Goal: Information Seeking & Learning: Learn about a topic

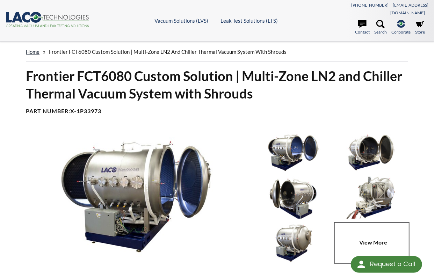
click at [34, 49] on link "home" at bounding box center [33, 52] width 14 height 6
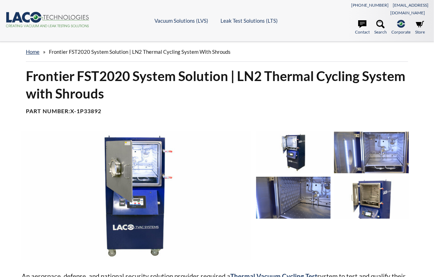
select select "Language Translate Widget"
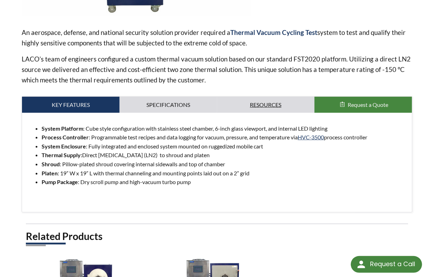
scroll to position [245, 0]
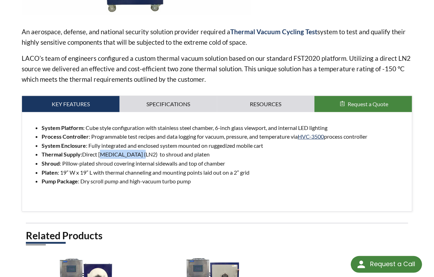
drag, startPoint x: 99, startPoint y: 146, endPoint x: 135, endPoint y: 146, distance: 36.0
click at [135, 150] on li "Thermal Supply: Direct liquid nitrogen (LN2) to shroud and platen" at bounding box center [224, 154] width 365 height 9
copy li "liquid nitrogen"
click at [158, 96] on link "Specifications" at bounding box center [169, 104] width 98 height 16
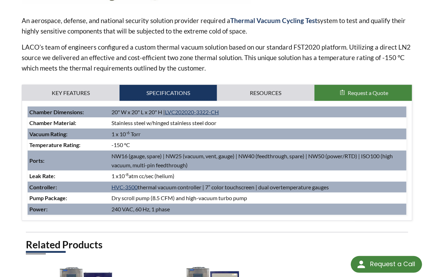
scroll to position [280, 0]
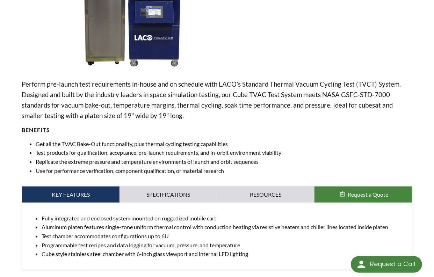
scroll to position [210, 0]
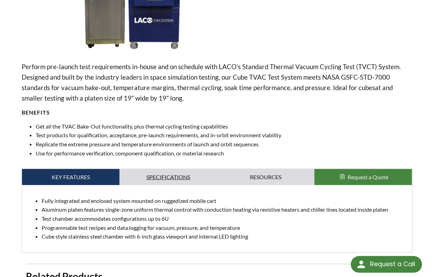
click at [159, 169] on link "Specifications" at bounding box center [169, 177] width 98 height 16
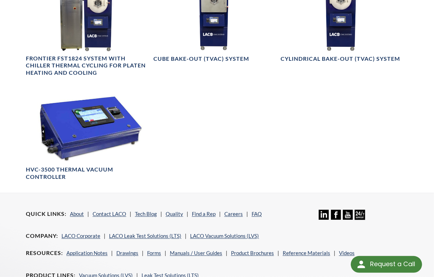
scroll to position [770, 0]
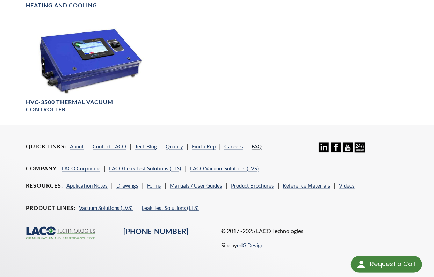
click at [257, 143] on link "FAQ" at bounding box center [257, 146] width 10 height 6
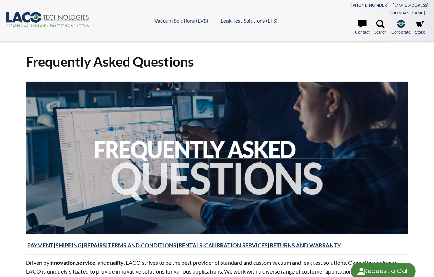
select select "Language Translate Widget"
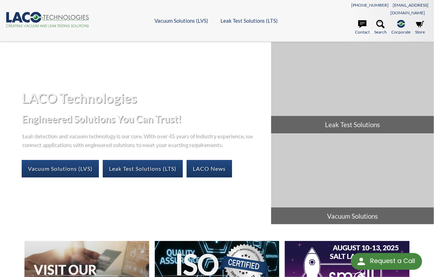
select select "Language Translate Widget"
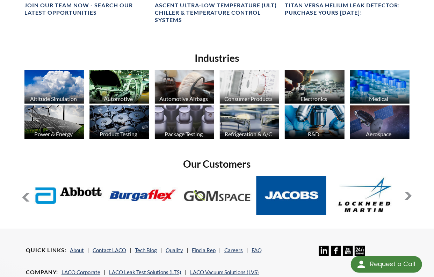
scroll to position [385, 0]
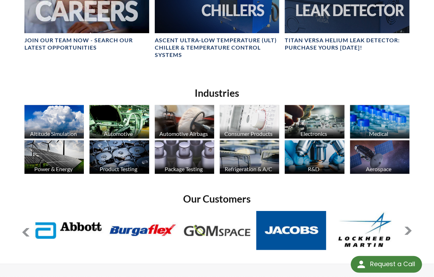
click at [411, 227] on button at bounding box center [408, 231] width 8 height 8
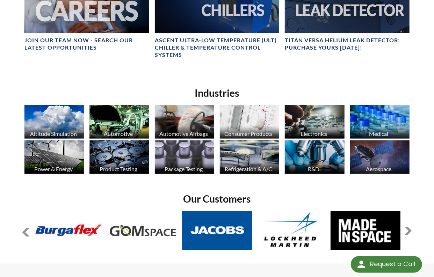
click at [411, 227] on button at bounding box center [408, 231] width 8 height 8
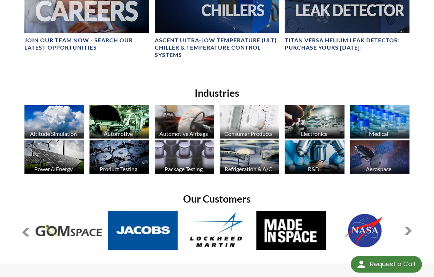
click at [411, 227] on button at bounding box center [408, 231] width 8 height 8
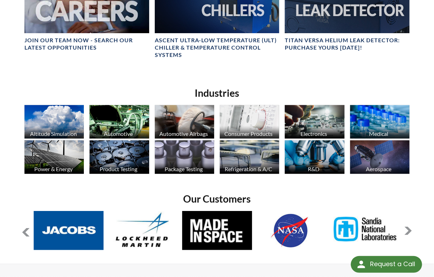
click at [411, 227] on button at bounding box center [408, 231] width 8 height 8
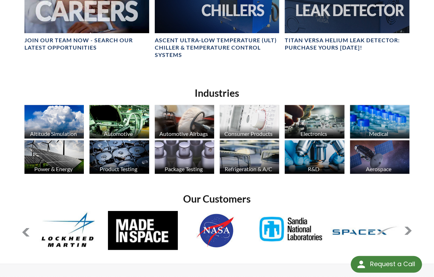
click at [411, 227] on button at bounding box center [408, 231] width 8 height 8
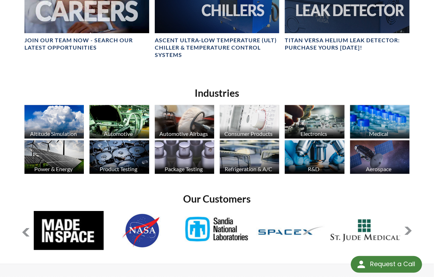
click at [411, 227] on button at bounding box center [408, 231] width 8 height 8
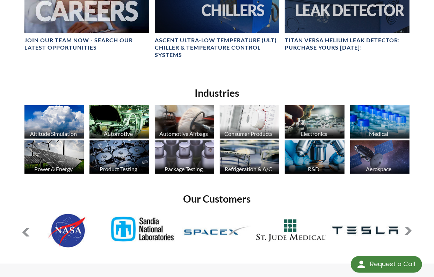
click at [411, 227] on button at bounding box center [408, 231] width 8 height 8
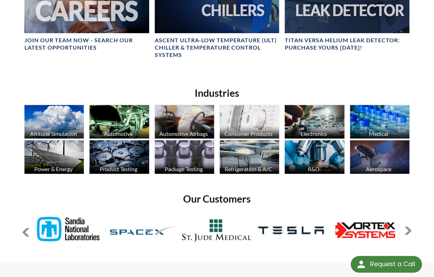
click at [411, 227] on button at bounding box center [408, 231] width 8 height 8
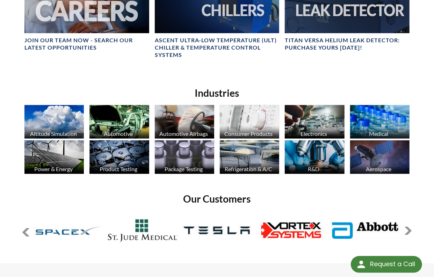
click at [411, 227] on button at bounding box center [408, 231] width 8 height 8
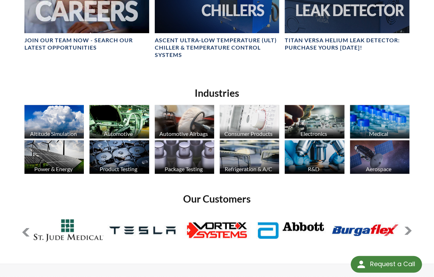
click at [411, 227] on button at bounding box center [408, 231] width 8 height 8
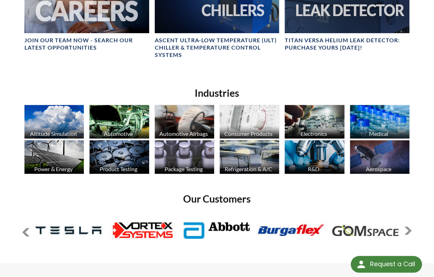
click at [411, 227] on button at bounding box center [408, 231] width 8 height 8
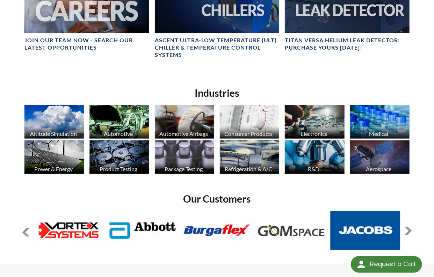
click at [411, 227] on button at bounding box center [408, 231] width 8 height 8
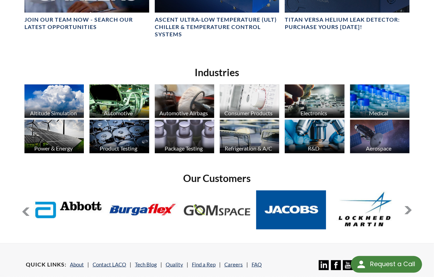
scroll to position [418, 0]
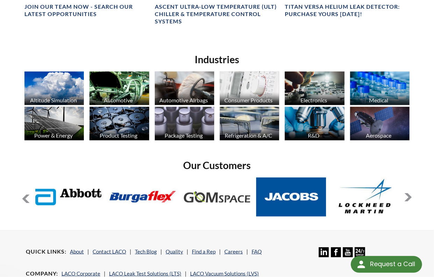
click at [376, 107] on img at bounding box center [380, 124] width 59 height 34
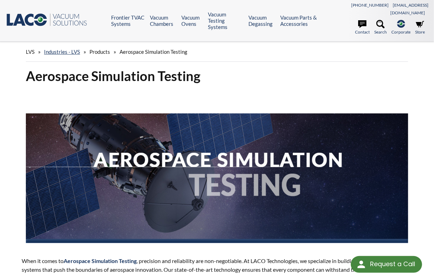
select select "Language Translate Widget"
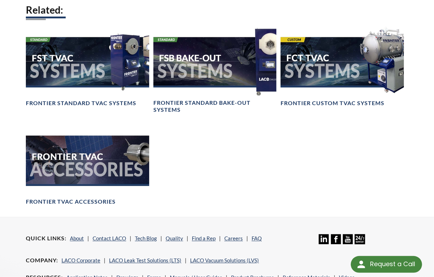
scroll to position [735, 0]
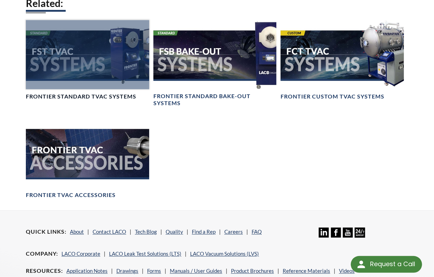
click at [90, 73] on div at bounding box center [87, 54] width 123 height 69
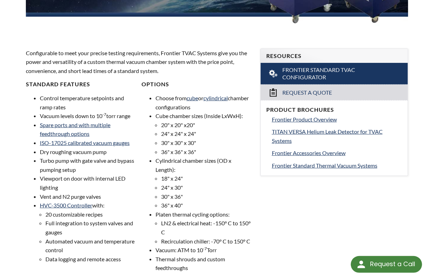
scroll to position [175, 0]
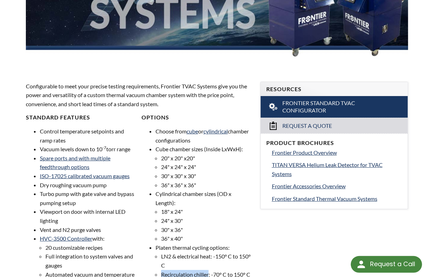
drag, startPoint x: 162, startPoint y: 267, endPoint x: 210, endPoint y: 267, distance: 47.9
click at [210, 270] on li "Recirculation chiller: -70° C to 150° C" at bounding box center [206, 274] width 91 height 9
copy li "Recirculation chiller"
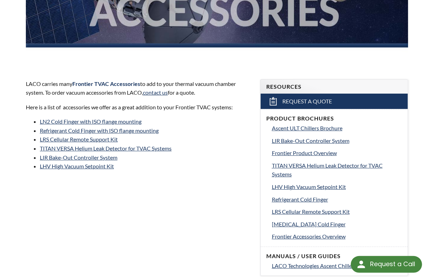
scroll to position [210, 0]
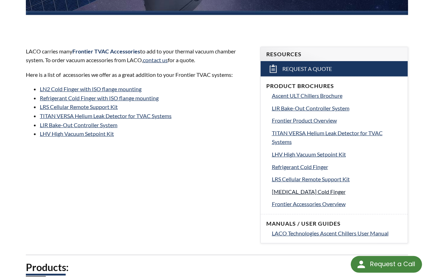
click at [297, 189] on span "[MEDICAL_DATA] Cold Finger" at bounding box center [309, 192] width 74 height 7
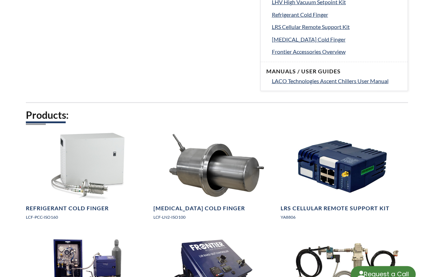
select select "Language Translate Widget"
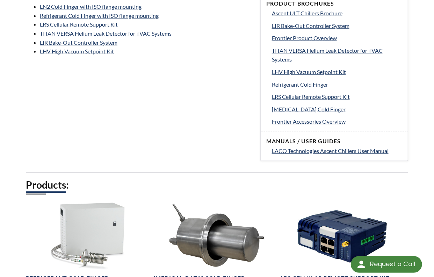
scroll to position [257, 0]
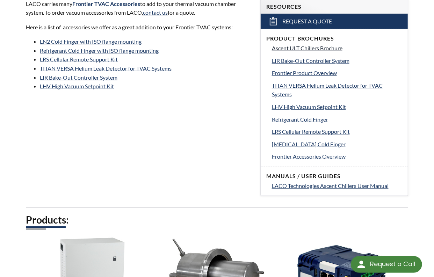
click at [306, 45] on span "Ascent ULT Chillers Brochure" at bounding box center [307, 48] width 71 height 7
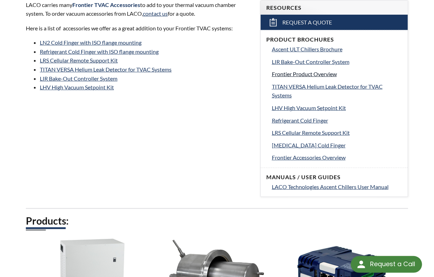
click at [306, 71] on span "Frontier Product Overview" at bounding box center [304, 74] width 65 height 7
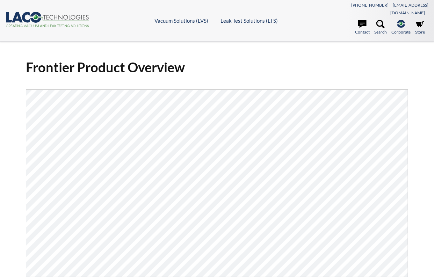
select select "Language Translate Widget"
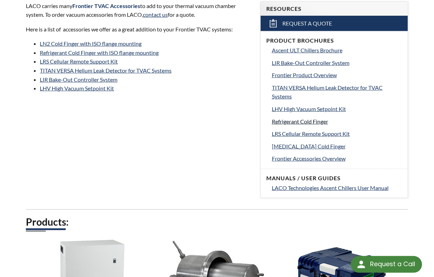
click at [293, 118] on span "Refrigerant Cold Finger" at bounding box center [300, 121] width 56 height 7
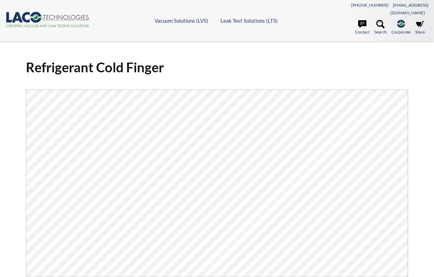
select select "Language Translate Widget"
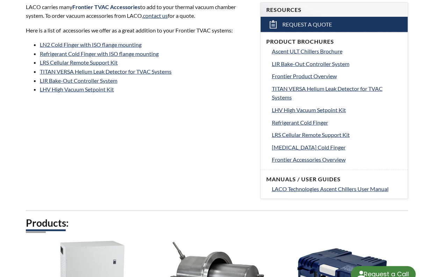
select select "Language Translate Widget"
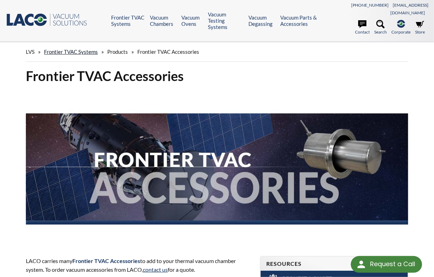
click at [88, 49] on link "Frontier TVAC Systems" at bounding box center [71, 52] width 54 height 6
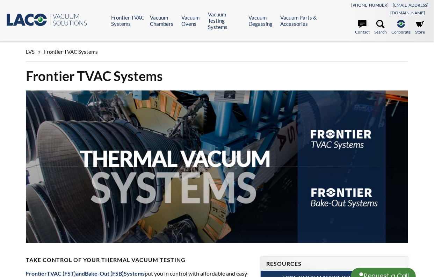
select select "Language Translate Widget"
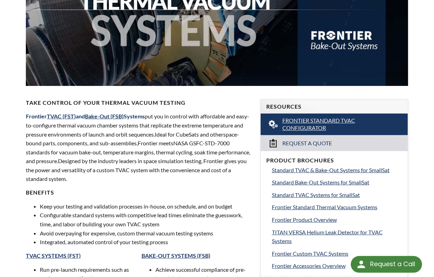
scroll to position [210, 0]
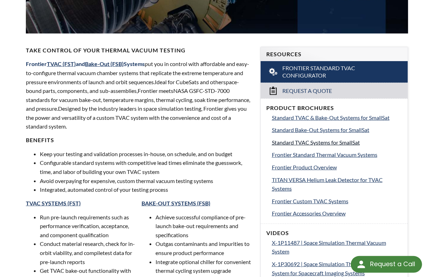
click at [324, 139] on span "Standard TVAC Systems for SmallSat" at bounding box center [316, 142] width 88 height 7
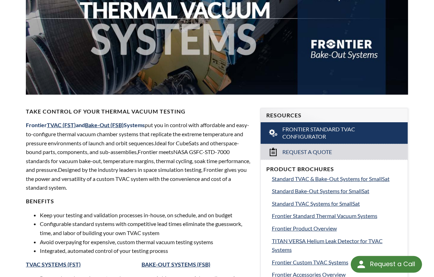
scroll to position [144, 0]
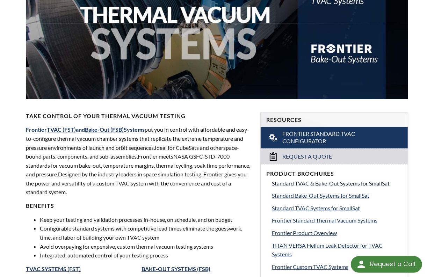
click at [358, 180] on span "Standard TVAC & Bake-Out Systems for SmallSat" at bounding box center [331, 183] width 118 height 7
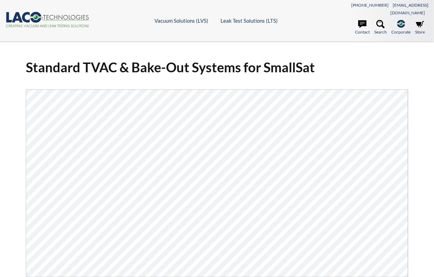
select select "Language Translate Widget"
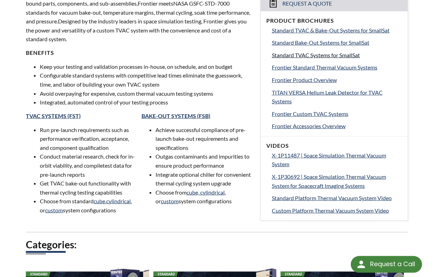
click at [333, 52] on span "Standard TVAC Systems for SmallSat" at bounding box center [316, 55] width 88 height 7
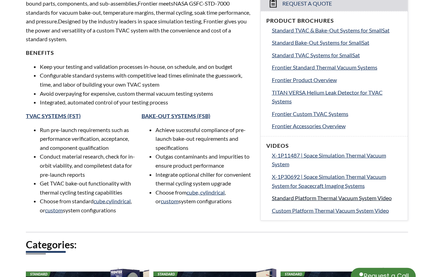
select select "Language Translate Widget"
